Goal: Information Seeking & Learning: Find specific fact

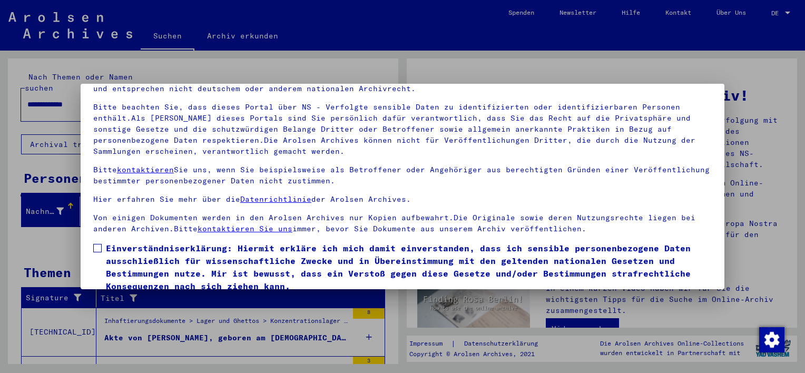
scroll to position [90, 0]
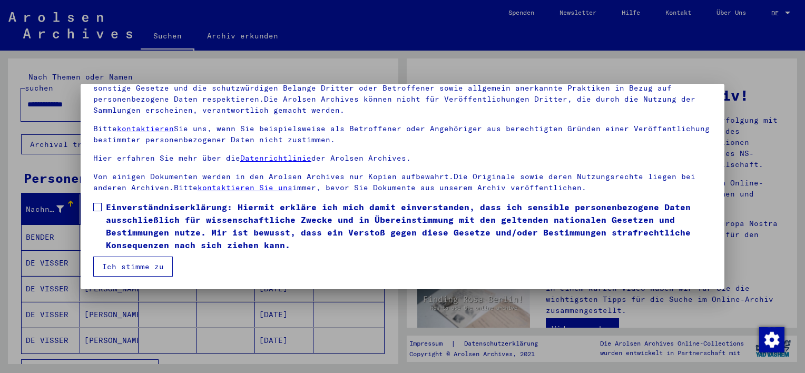
click at [95, 206] on span at bounding box center [97, 207] width 8 height 8
click at [115, 264] on button "Ich stimme zu" at bounding box center [133, 267] width 80 height 20
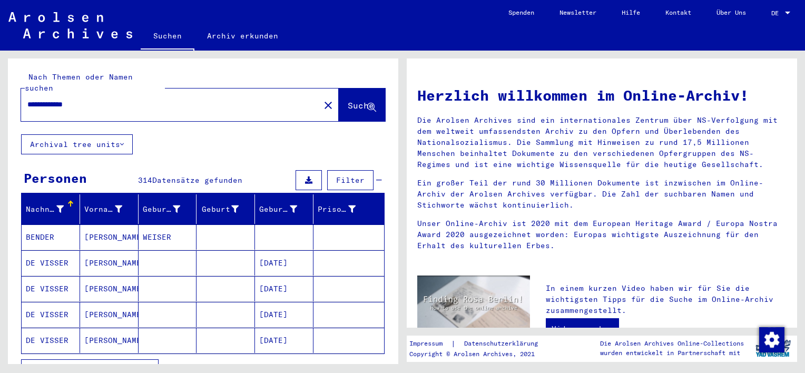
scroll to position [105, 0]
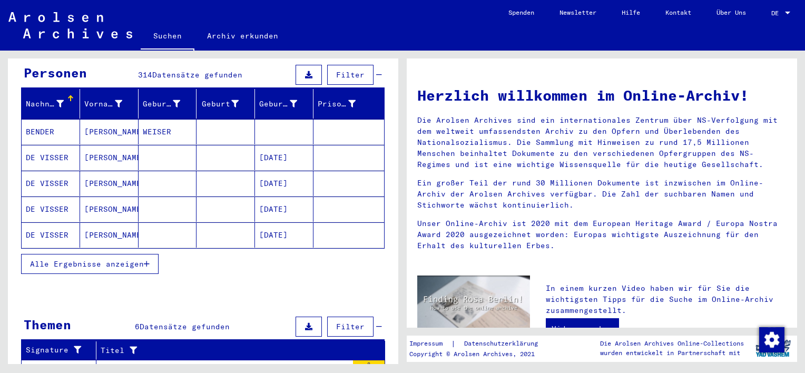
click at [121, 259] on span "Alle Ergebnisse anzeigen" at bounding box center [87, 263] width 114 height 9
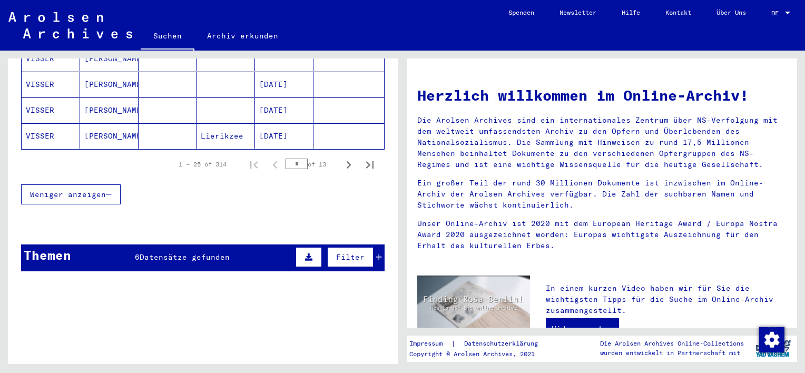
scroll to position [632, 0]
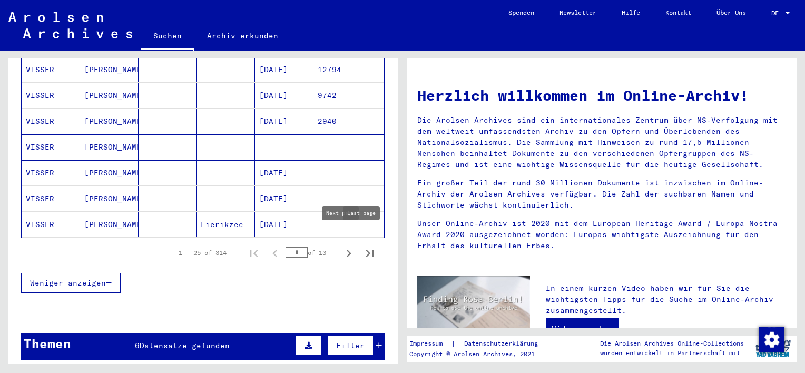
click at [363, 246] on icon "Last page" at bounding box center [369, 253] width 15 height 15
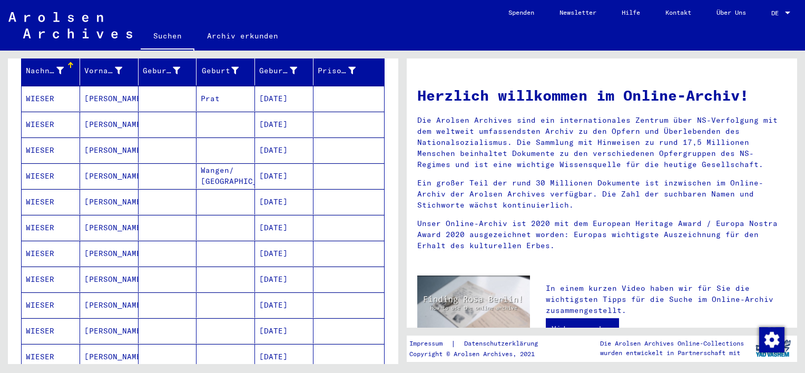
scroll to position [349, 0]
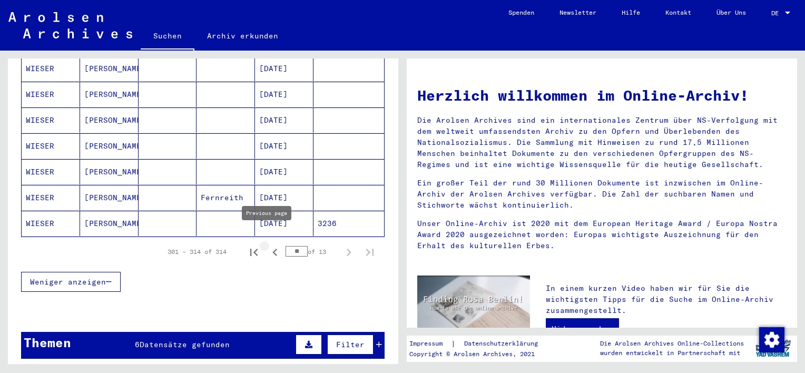
click at [268, 245] on icon "Previous page" at bounding box center [275, 252] width 15 height 15
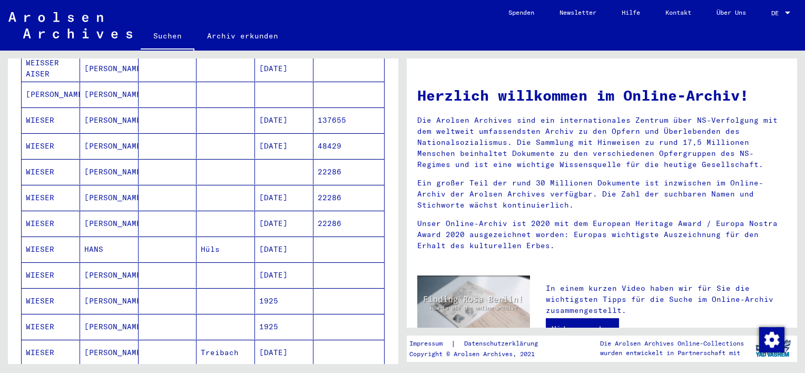
scroll to position [297, 0]
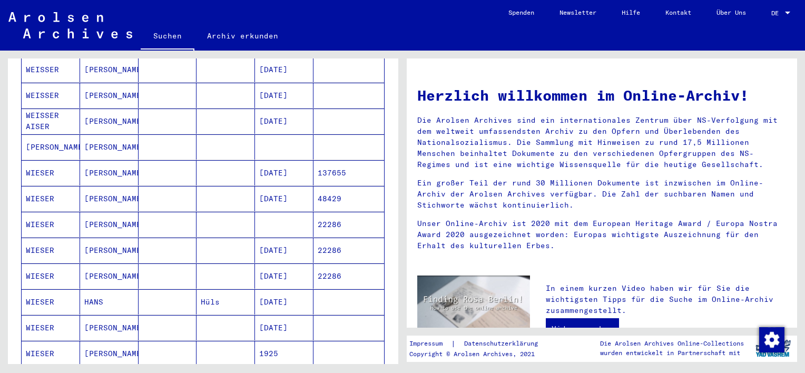
click at [284, 186] on mat-cell "[DATE]" at bounding box center [284, 198] width 58 height 25
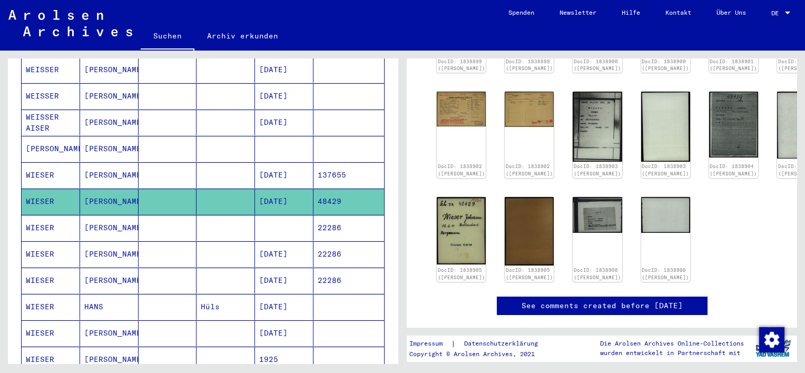
scroll to position [211, 0]
click at [209, 215] on mat-cell at bounding box center [225, 228] width 58 height 26
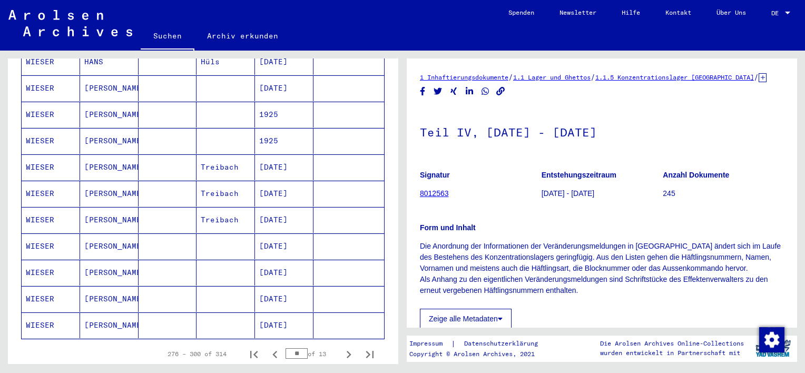
scroll to position [563, 0]
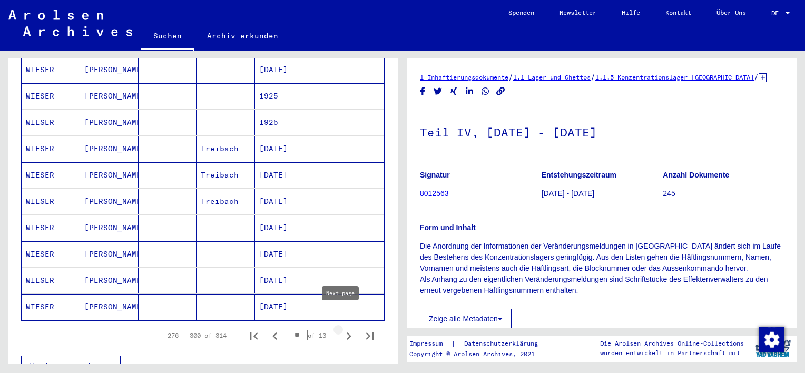
click at [341, 329] on icon "Next page" at bounding box center [348, 336] width 15 height 15
type input "**"
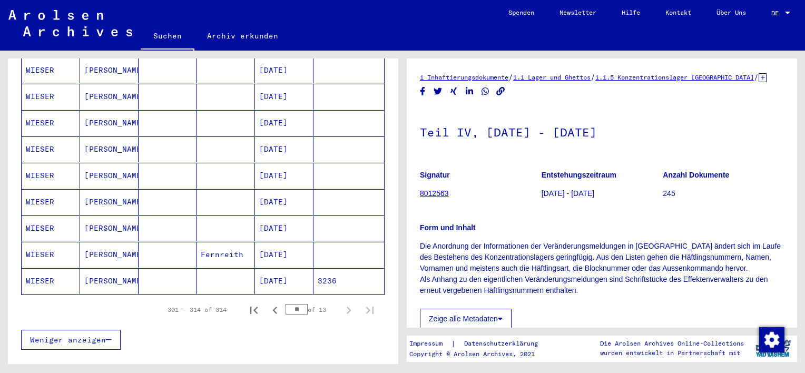
scroll to position [299, 0]
click at [282, 268] on mat-cell "[DATE]" at bounding box center [284, 281] width 58 height 26
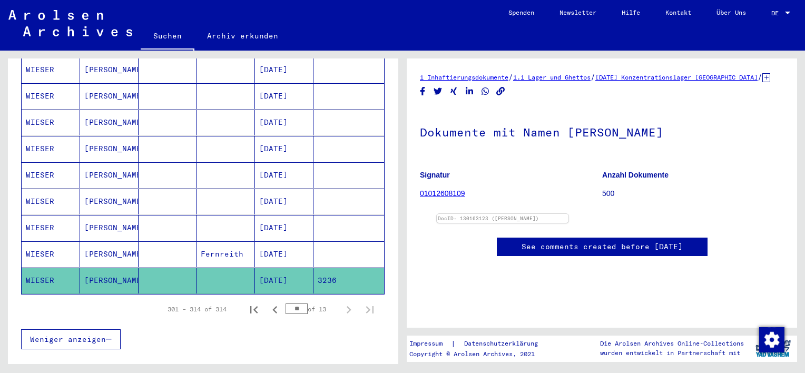
scroll to position [263, 0]
